Goal: Navigation & Orientation: Find specific page/section

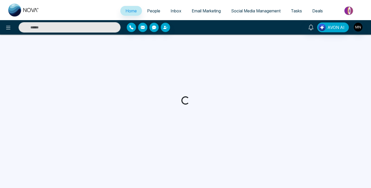
select select "*"
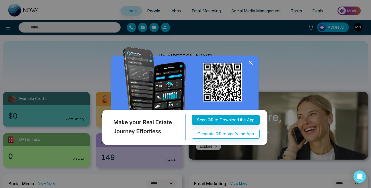
click at [250, 60] on icon at bounding box center [251, 63] width 8 height 8
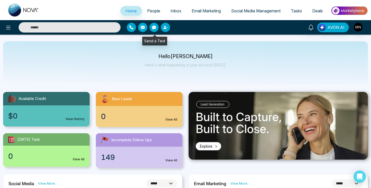
click at [168, 27] on button "button" at bounding box center [165, 27] width 9 height 9
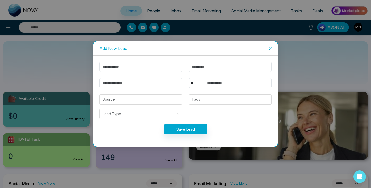
click at [132, 26] on div "Add New Lead ** **** *** *** *** **** *** Source Tags Lead Type Save Lead" at bounding box center [185, 94] width 371 height 188
click at [271, 50] on span "Close" at bounding box center [271, 48] width 14 height 14
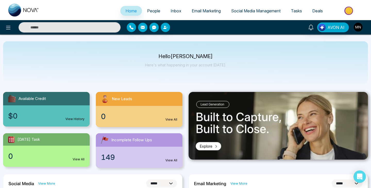
click at [355, 30] on img "button" at bounding box center [358, 27] width 9 height 9
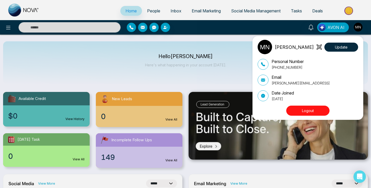
click at [150, 16] on div "[PERSON_NAME] Update Personal Number [PHONE_NUMBER] Email [PERSON_NAME][EMAIL_A…" at bounding box center [185, 94] width 371 height 188
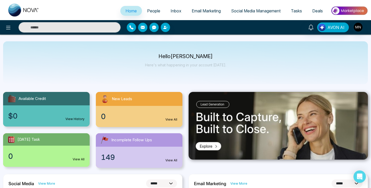
click at [150, 13] on link "People" at bounding box center [153, 11] width 23 height 10
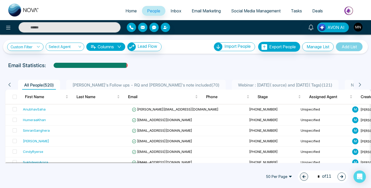
click at [211, 31] on div at bounding box center [170, 27] width 87 height 9
click at [150, 0] on div at bounding box center [185, 0] width 371 height 1
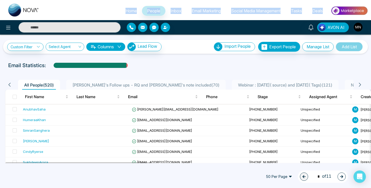
drag, startPoint x: 113, startPoint y: 6, endPoint x: 326, endPoint y: 8, distance: 213.2
click at [326, 8] on ul "Home People Inbox Email Marketing Social Media Management Tasks Deals" at bounding box center [206, 11] width 324 height 14
click at [318, 5] on ul "Home People Inbox Email Marketing Social Media Management Tasks Deals" at bounding box center [206, 11] width 324 height 14
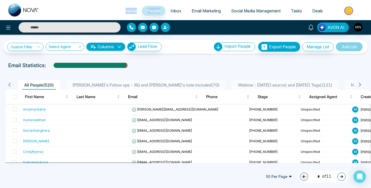
drag, startPoint x: 130, startPoint y: 4, endPoint x: 174, endPoint y: 6, distance: 43.4
click at [174, 6] on div "Home People Inbox Email Marketing Social Media Management Tasks Deals" at bounding box center [185, 10] width 371 height 20
click at [174, 6] on link "Inbox" at bounding box center [176, 11] width 21 height 10
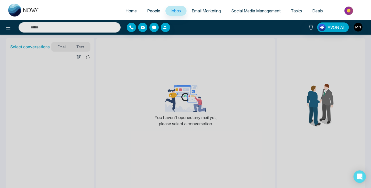
click at [147, 9] on span "People" at bounding box center [153, 10] width 13 height 5
